Goal: Task Accomplishment & Management: Use online tool/utility

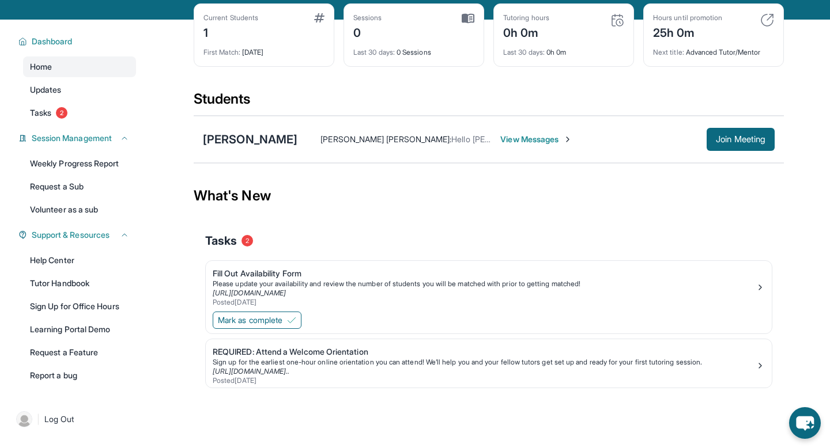
scroll to position [55, 0]
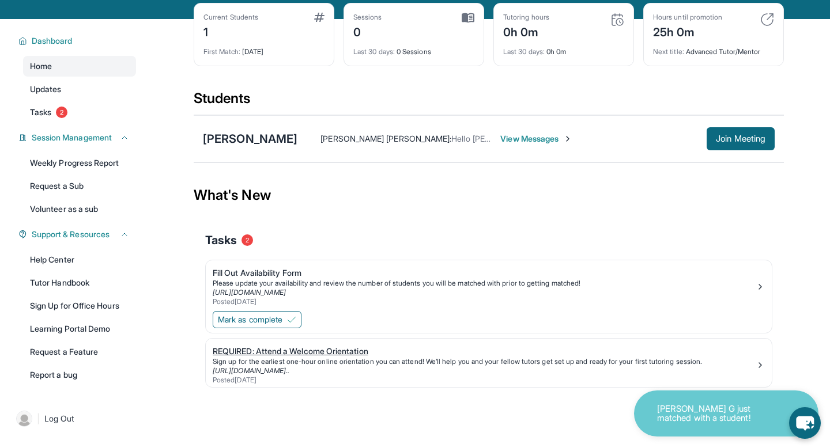
click at [256, 359] on div "Sign up for the earliest one-hour online orientation you can attend! We’ll help…" at bounding box center [484, 361] width 543 height 9
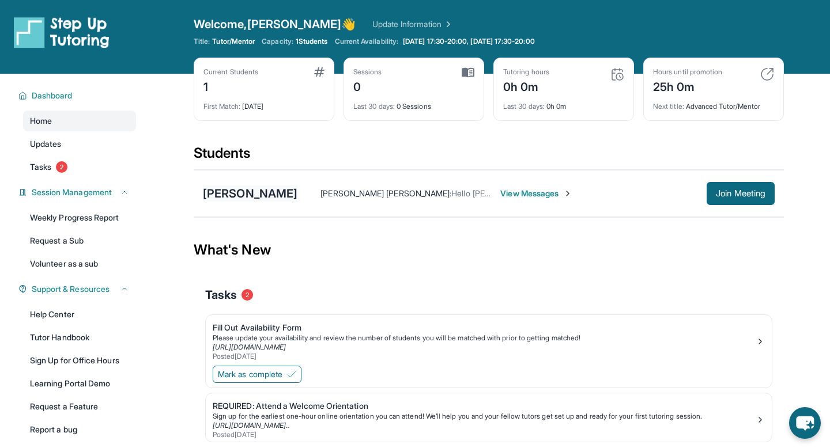
click at [265, 194] on div "[PERSON_NAME]" at bounding box center [250, 194] width 95 height 16
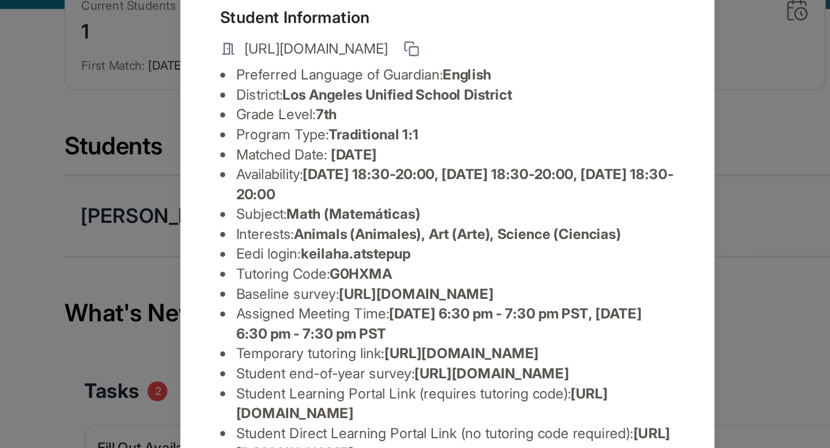
scroll to position [149, 0]
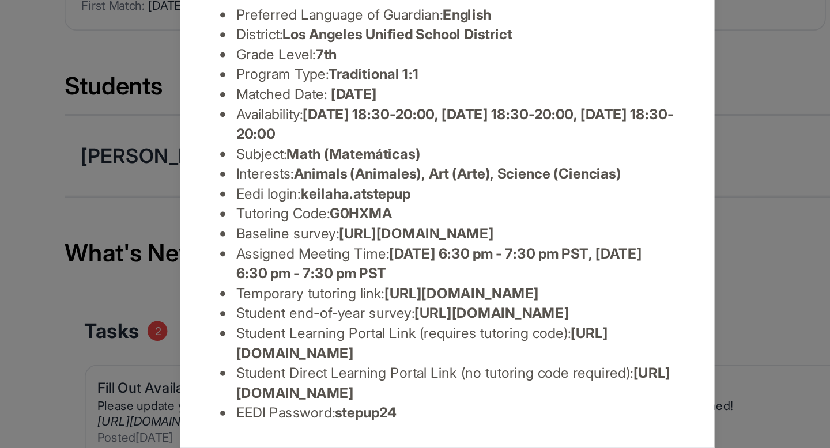
click at [349, 331] on span "[URL][DOMAIN_NAME]" at bounding box center [418, 324] width 251 height 21
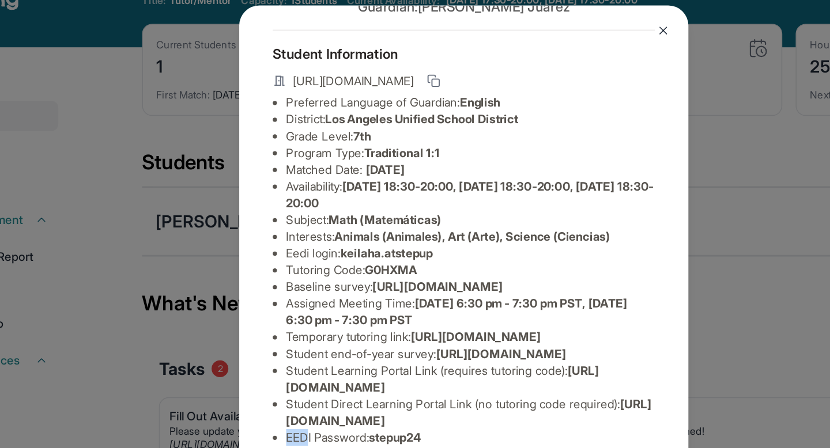
drag, startPoint x: 291, startPoint y: 342, endPoint x: 309, endPoint y: 342, distance: 18.4
click at [309, 342] on ul "Preferred Language of Guardian: English District: [GEOGRAPHIC_DATA] Unified Sch…" at bounding box center [415, 227] width 263 height 242
copy li "EED"
click at [213, 131] on div "[PERSON_NAME] Guardian: [PERSON_NAME] Student Information [URL][DOMAIN_NAME] Pr…" at bounding box center [415, 224] width 830 height 448
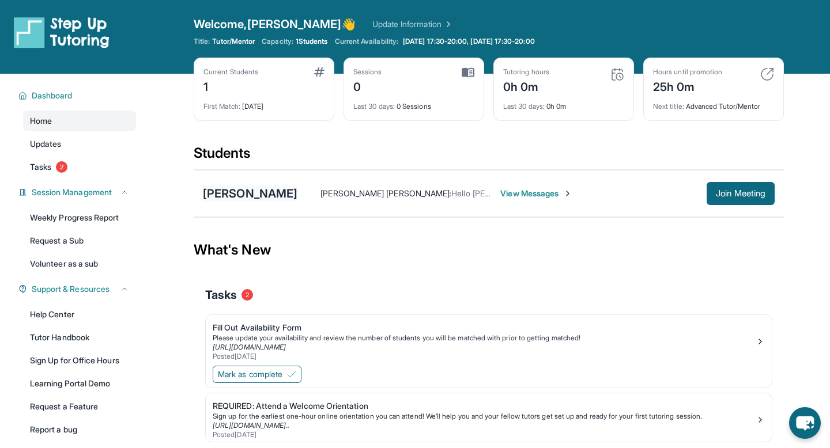
click at [239, 192] on div "[PERSON_NAME]" at bounding box center [250, 194] width 95 height 16
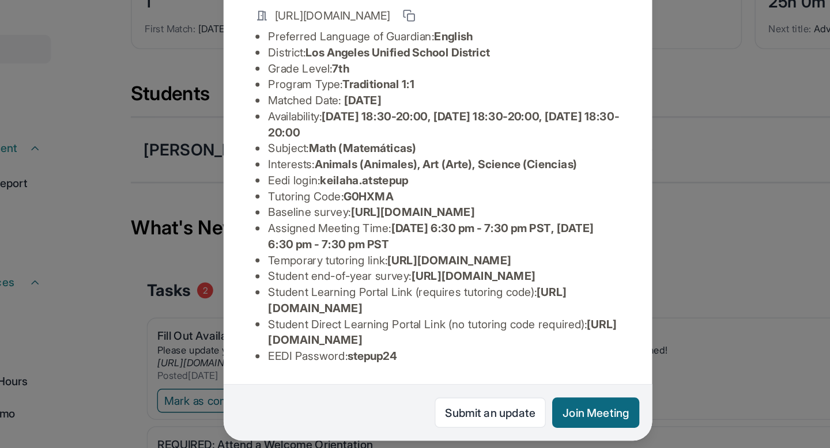
scroll to position [135, 0]
drag, startPoint x: 402, startPoint y: 124, endPoint x: 337, endPoint y: 126, distance: 65.1
click at [337, 210] on li "Eedi login : keilaha.atstepup" at bounding box center [420, 216] width 254 height 12
copy span "keilaha.atstepup"
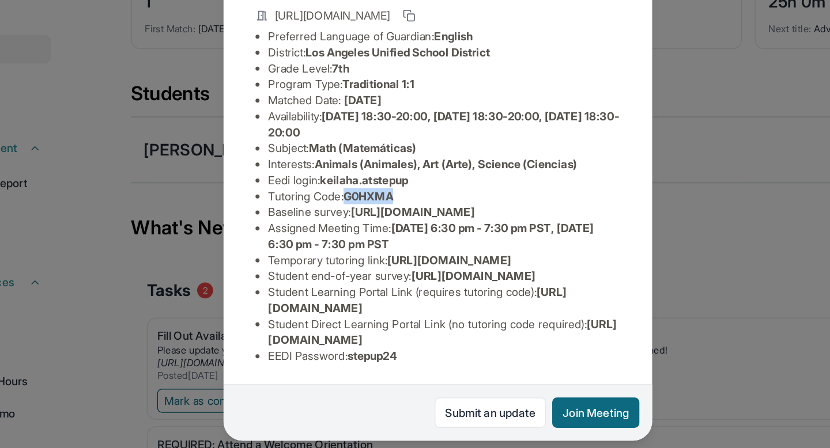
drag, startPoint x: 391, startPoint y: 137, endPoint x: 355, endPoint y: 139, distance: 35.8
click at [355, 221] on li "Tutoring Code : G0HXMA" at bounding box center [420, 227] width 254 height 12
copy span "G0HXMA"
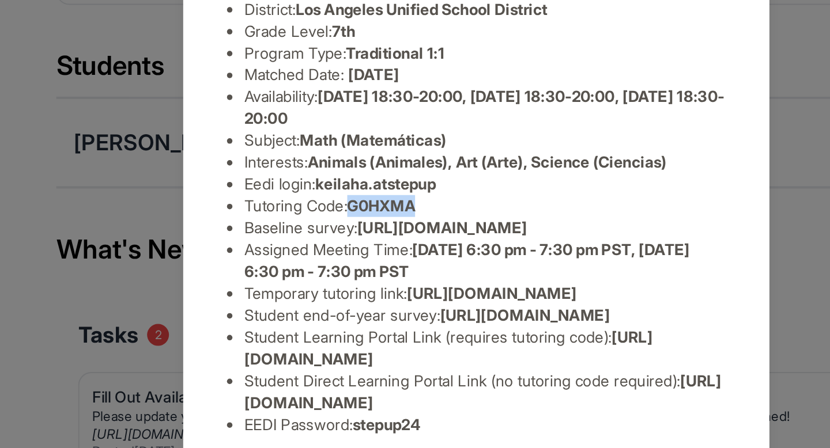
scroll to position [149, 0]
click at [388, 348] on li "EEDI Password : stepup24" at bounding box center [420, 343] width 254 height 12
drag, startPoint x: 393, startPoint y: 342, endPoint x: 356, endPoint y: 340, distance: 37.5
click at [356, 340] on span "stepup24" at bounding box center [368, 342] width 36 height 10
copy span "stepup24"
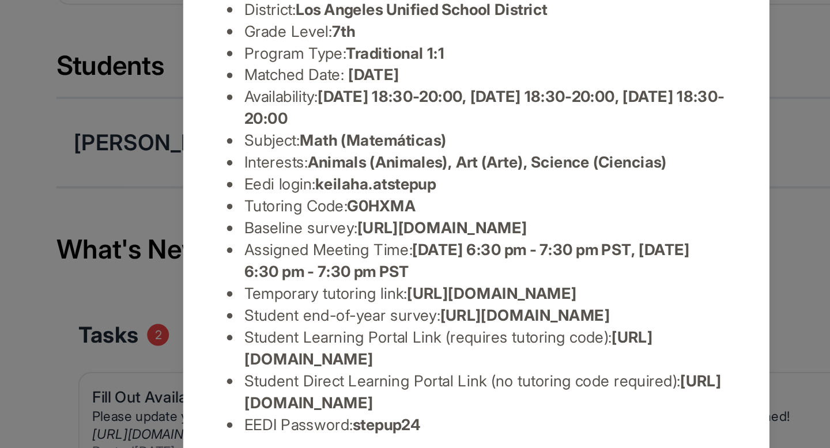
click at [396, 280] on span "[URL][DOMAIN_NAME]" at bounding box center [440, 285] width 89 height 10
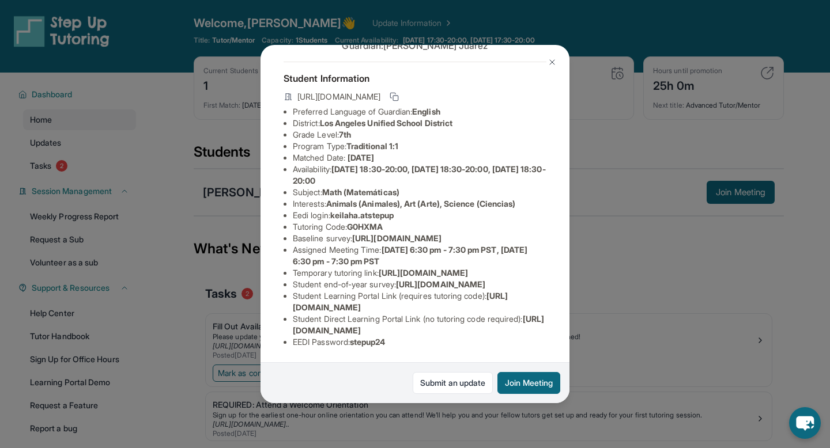
scroll to position [0, 2]
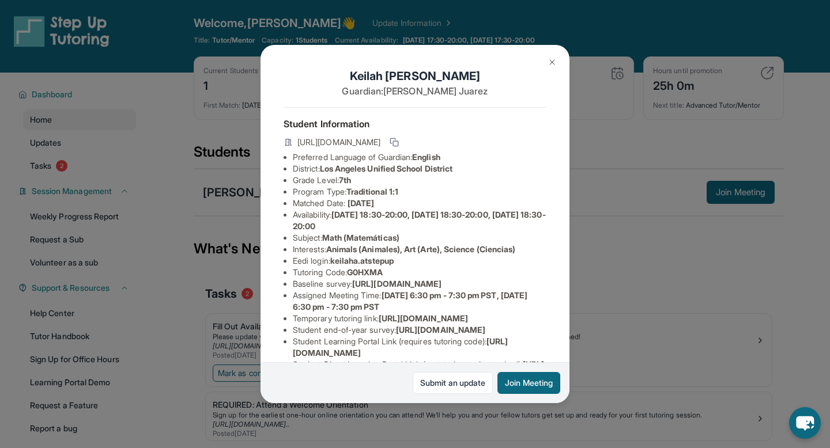
click at [435, 256] on li "Eedi login : keilaha.atstepup" at bounding box center [420, 261] width 254 height 12
click at [399, 141] on icon at bounding box center [394, 142] width 9 height 9
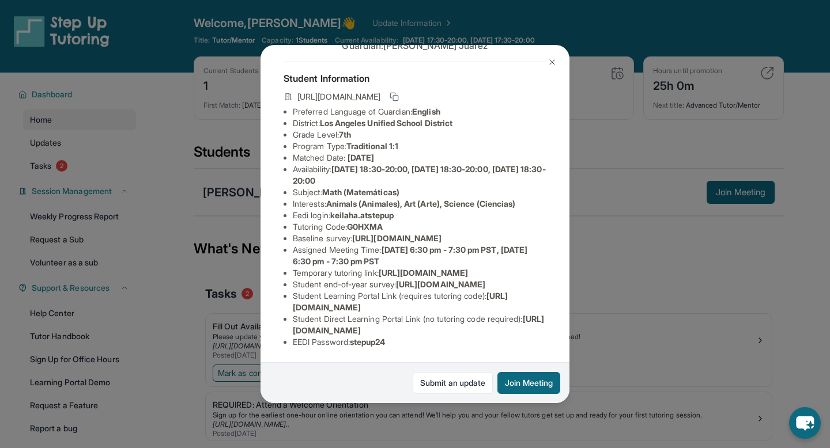
scroll to position [56, 2]
click at [559, 58] on button at bounding box center [552, 62] width 23 height 23
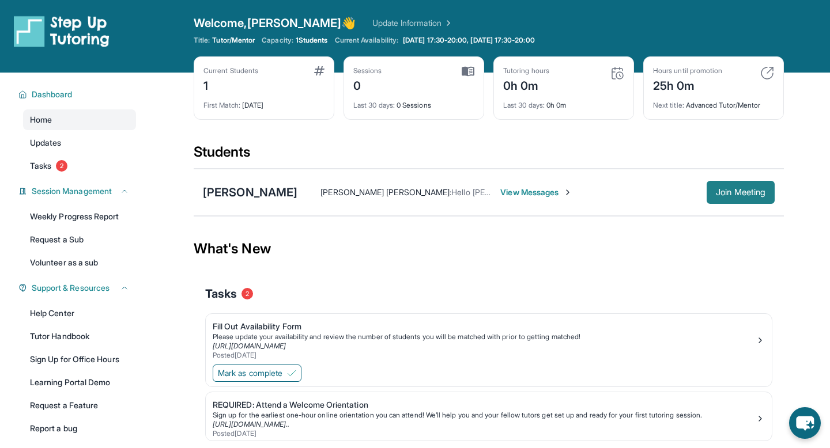
click at [716, 193] on span "Join Meeting" at bounding box center [741, 192] width 50 height 7
click at [500, 194] on span "View Messages" at bounding box center [536, 193] width 72 height 12
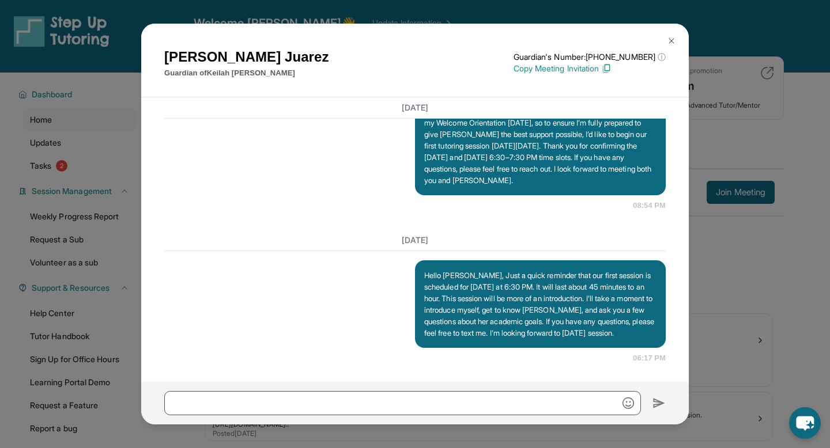
scroll to position [993, 0]
click at [671, 41] on img at bounding box center [671, 40] width 9 height 9
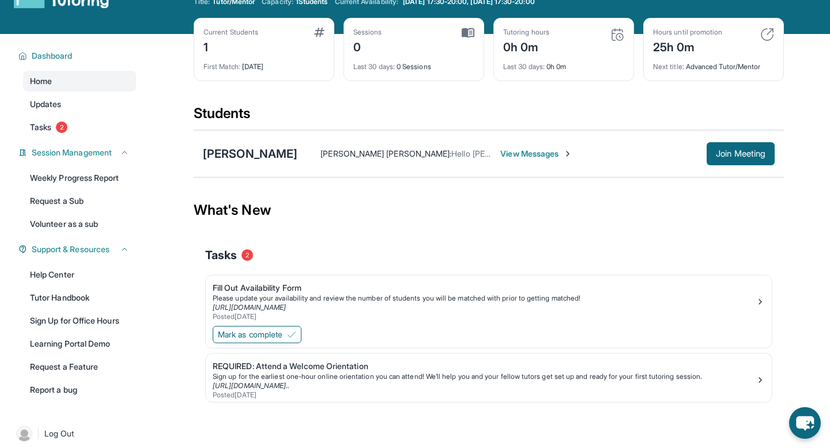
scroll to position [41, 0]
